Goal: Task Accomplishment & Management: Manage account settings

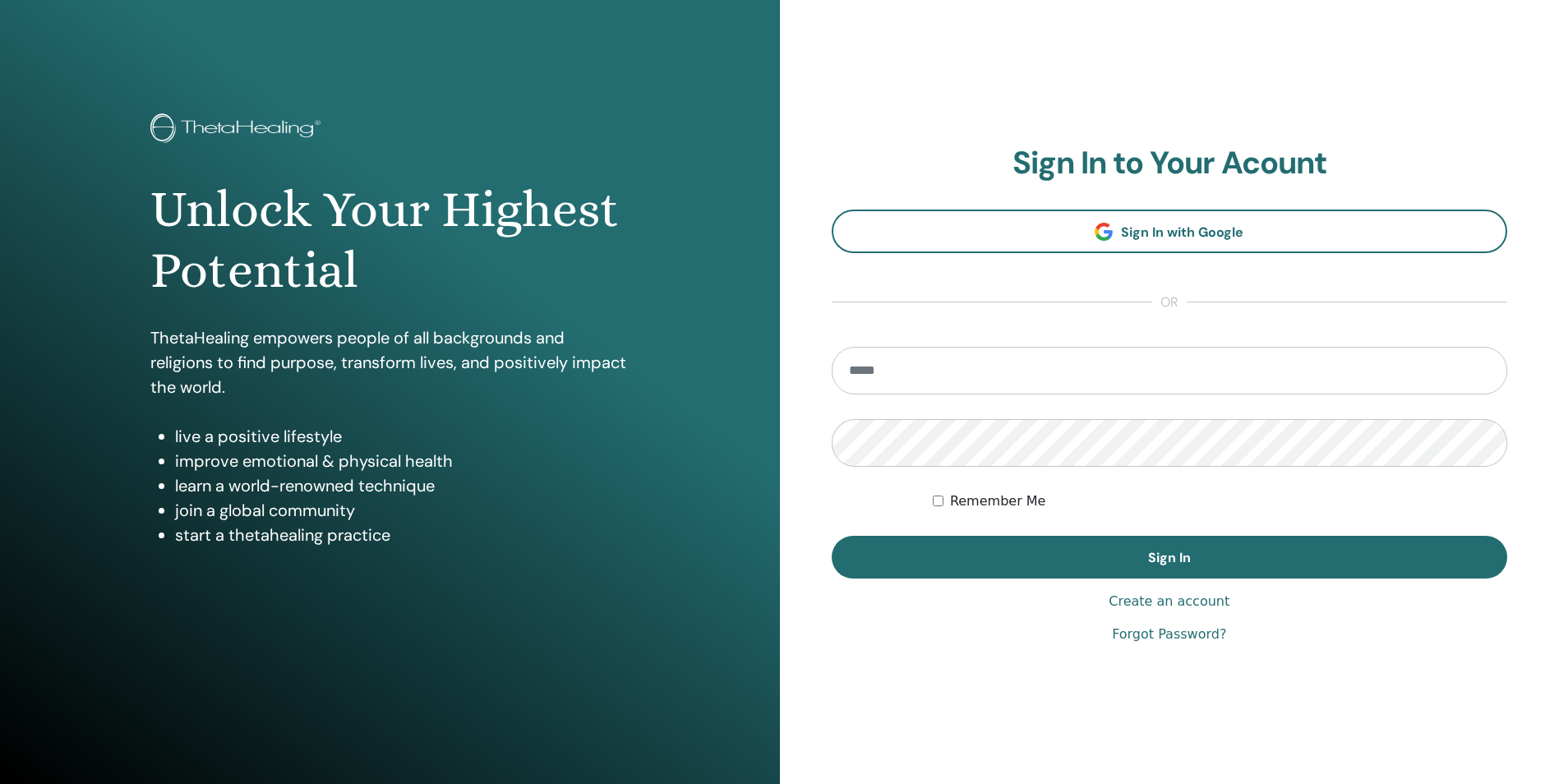
click at [924, 365] on input "email" at bounding box center [1169, 370] width 677 height 47
type input "**********"
click at [831, 536] on button "Sign In" at bounding box center [1169, 557] width 677 height 43
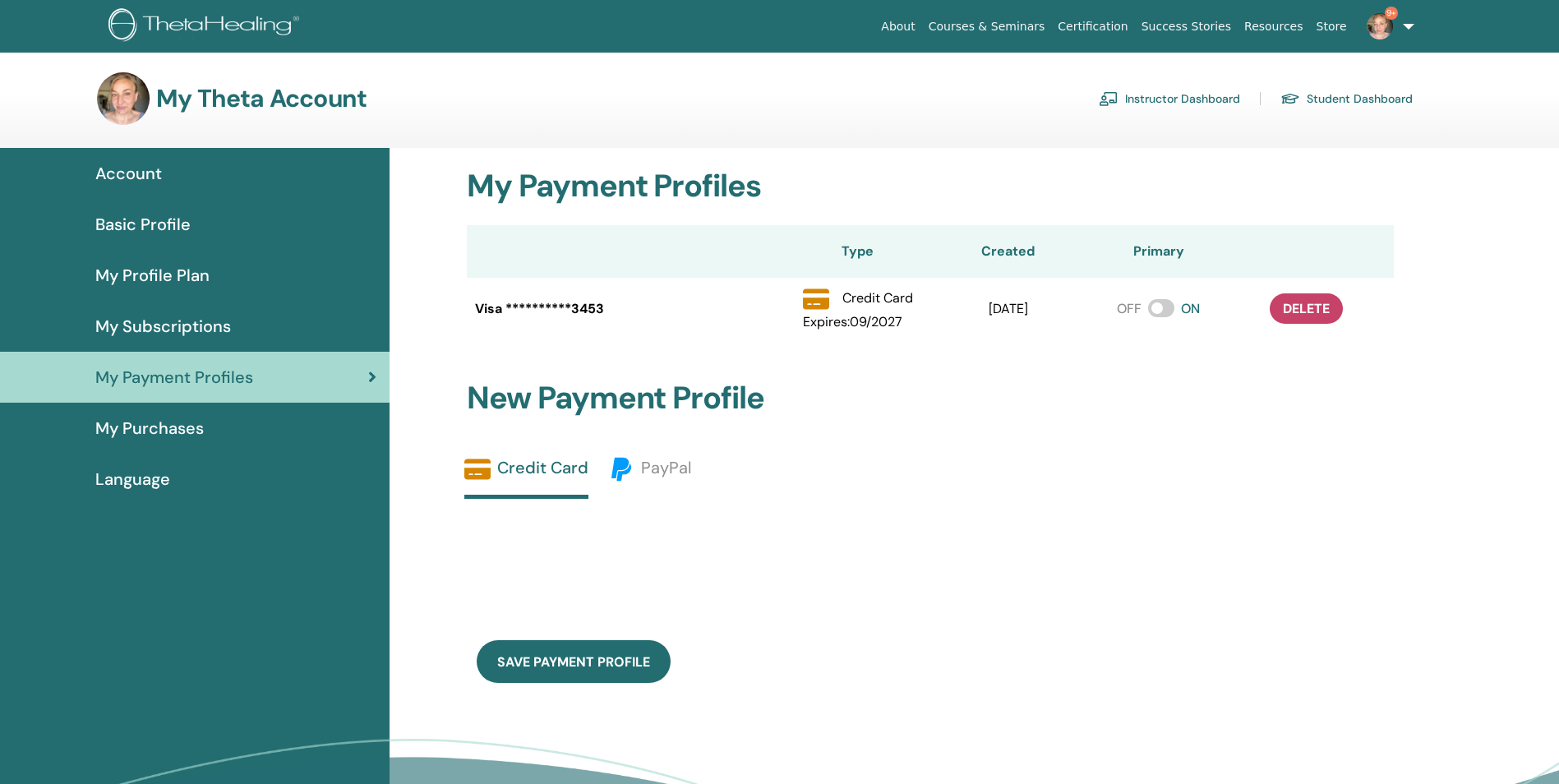
click at [1185, 102] on link "Instructor Dashboard" at bounding box center [1169, 98] width 142 height 26
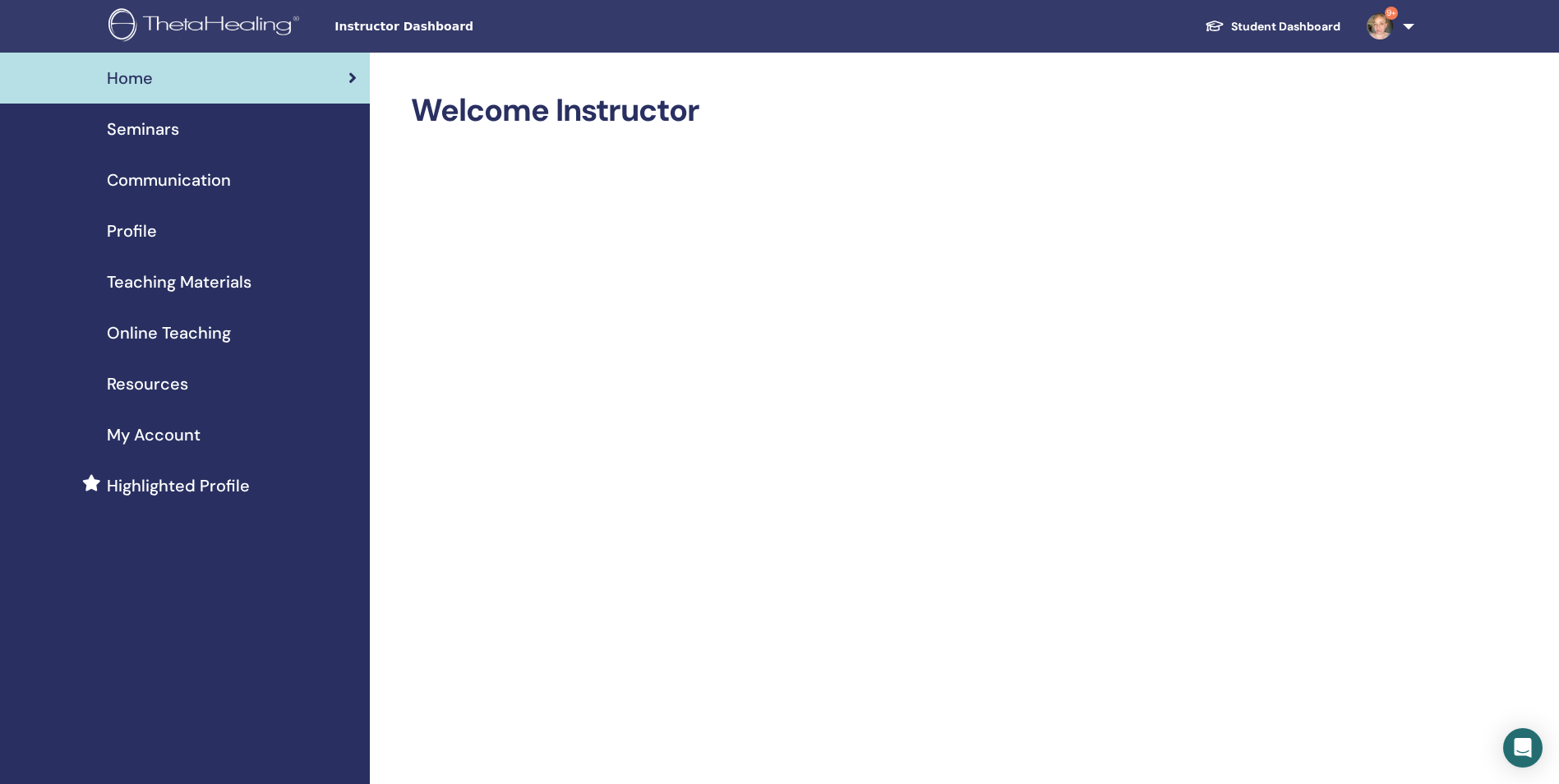
click at [143, 127] on span "Seminars" at bounding box center [143, 129] width 72 height 25
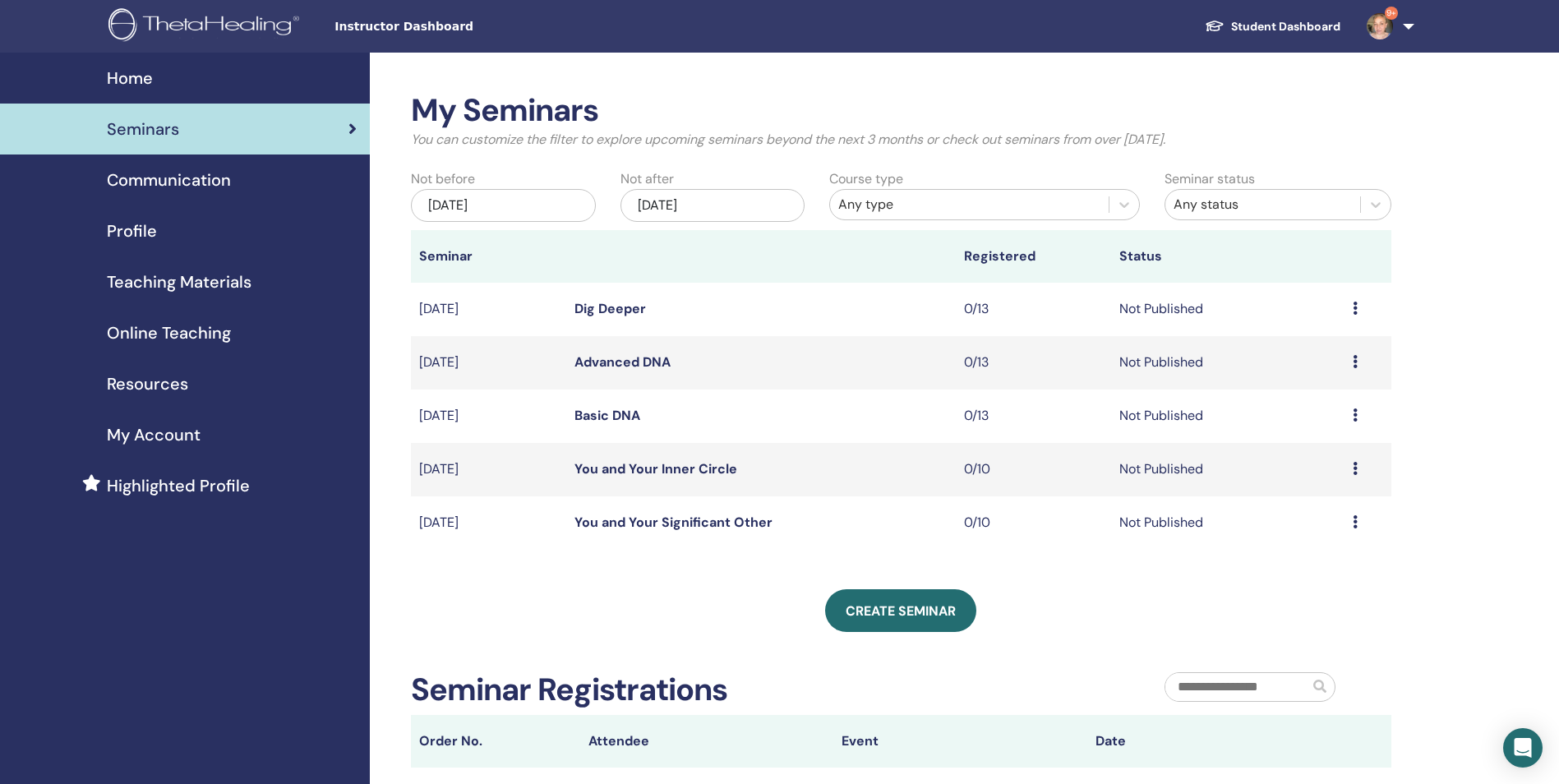
click at [610, 414] on link "Basic DNA" at bounding box center [606, 415] width 66 height 18
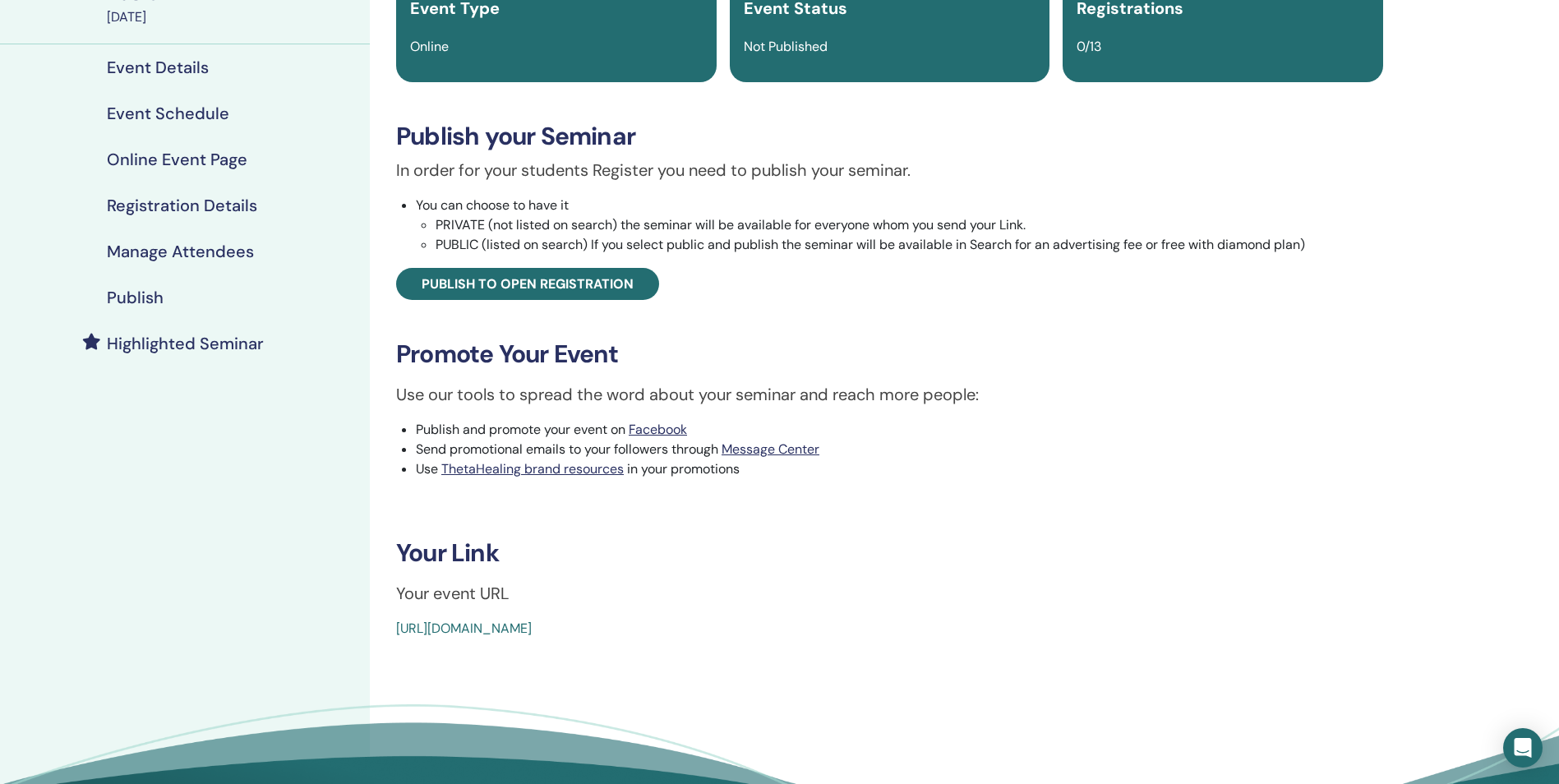
scroll to position [156, 0]
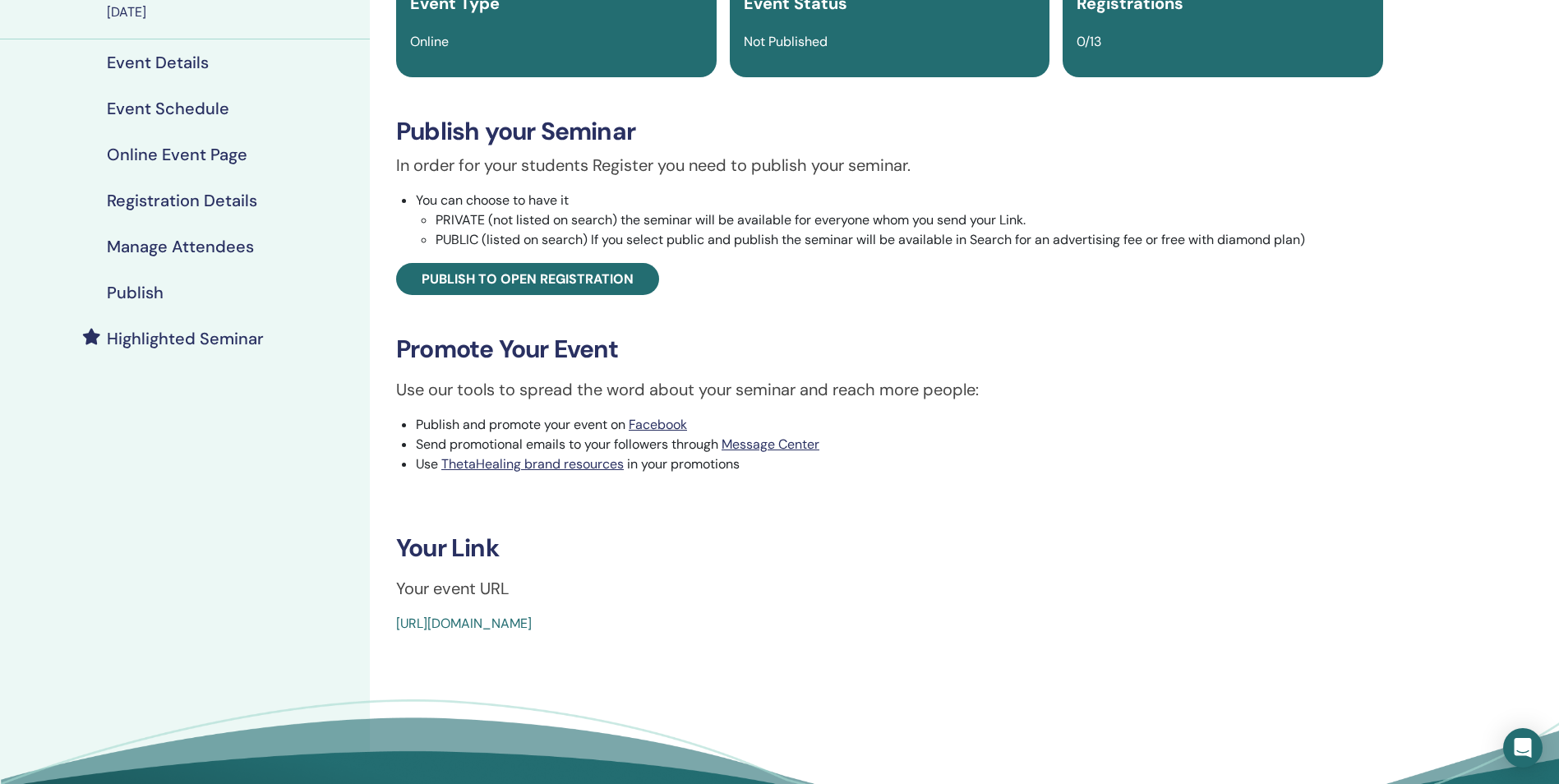
drag, startPoint x: 776, startPoint y: 628, endPoint x: 375, endPoint y: 625, distance: 401.0
click at [375, 625] on div "Basic DNA Event Type Online Event Status Not Published Registrations 0/13 Publi…" at bounding box center [889, 380] width 1040 height 967
copy link "[URL][DOMAIN_NAME]"
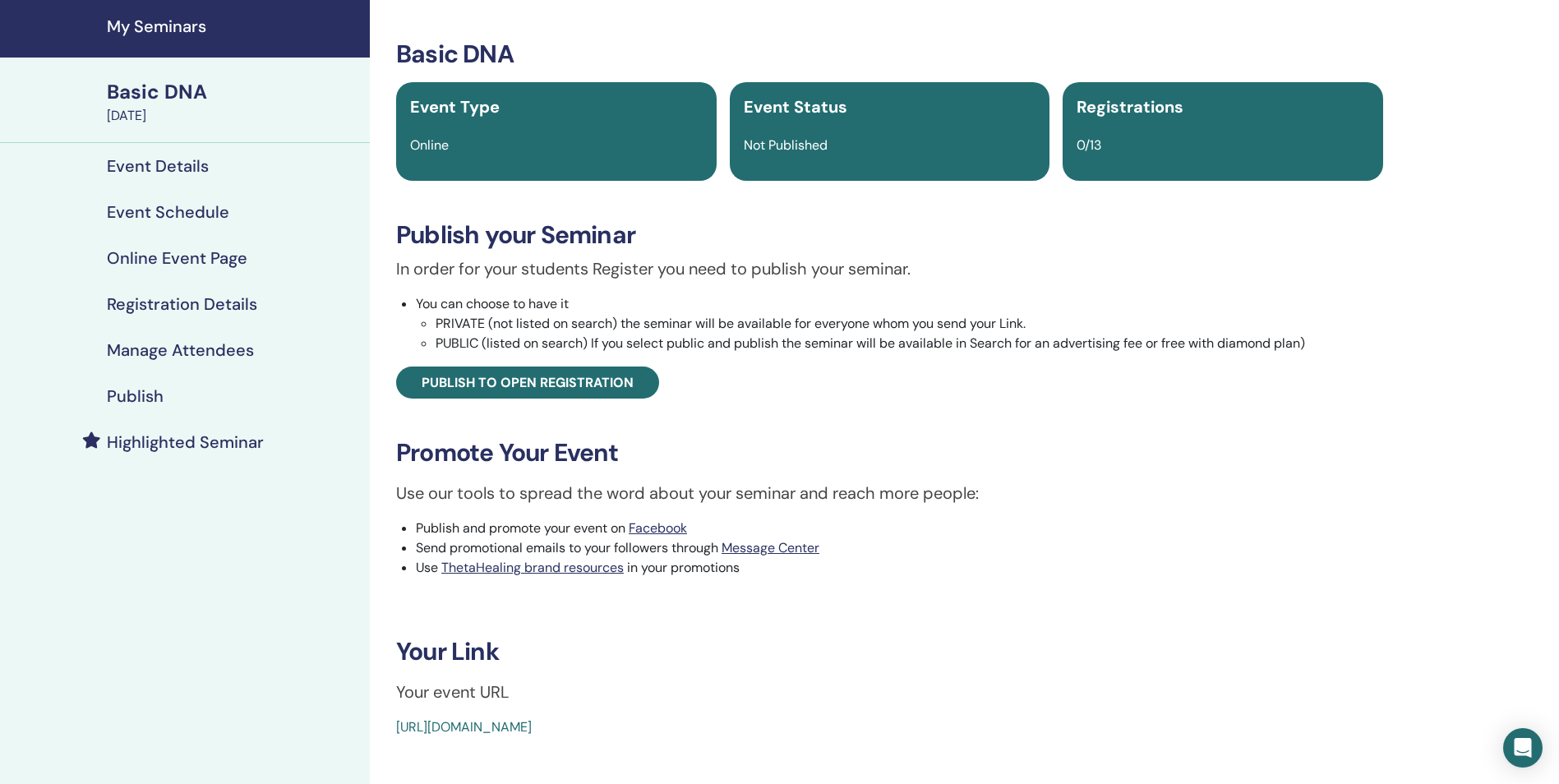
scroll to position [44, 0]
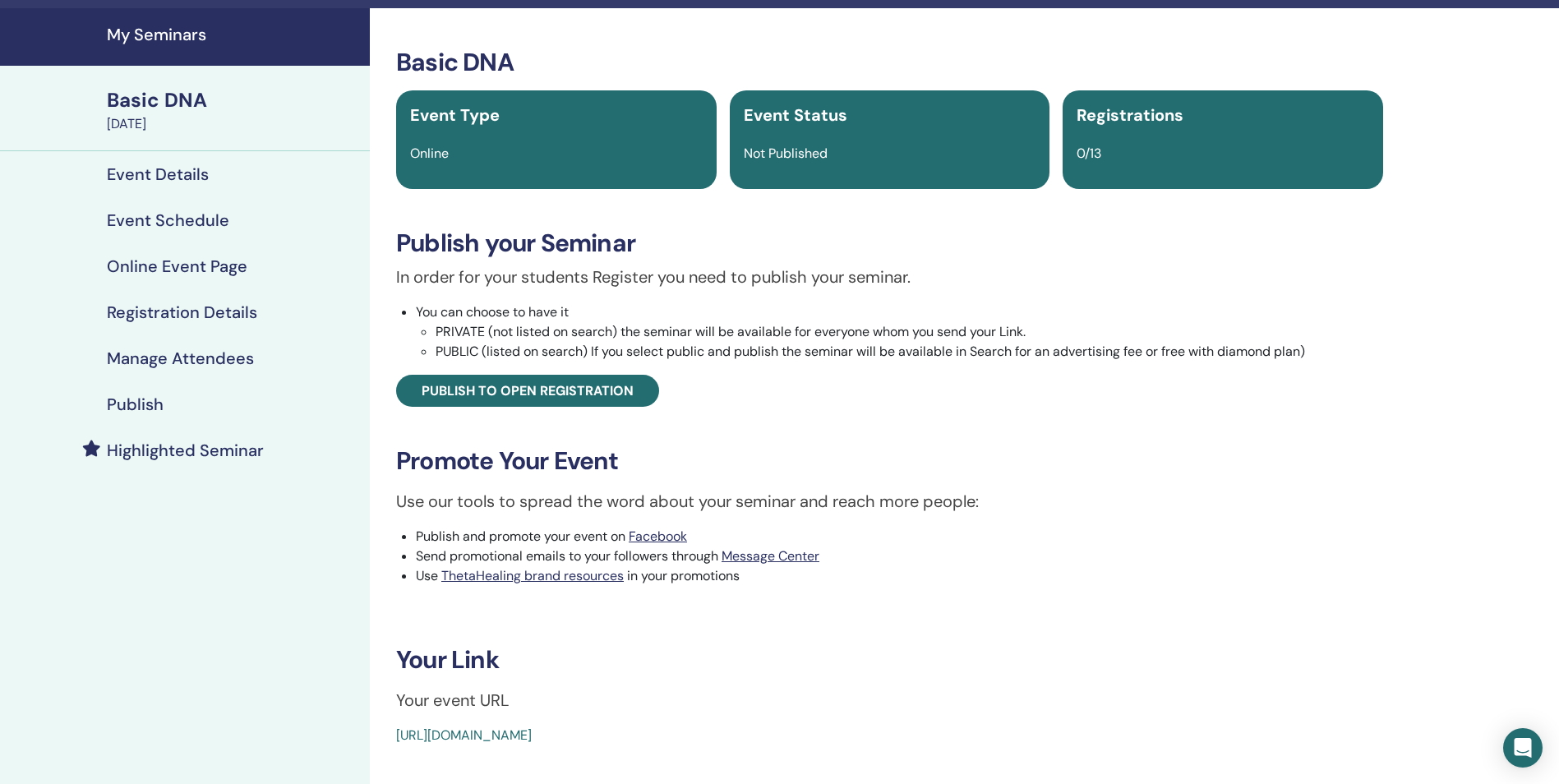
click at [232, 308] on h4 "Registration Details" at bounding box center [181, 312] width 150 height 19
